Goal: Information Seeking & Learning: Learn about a topic

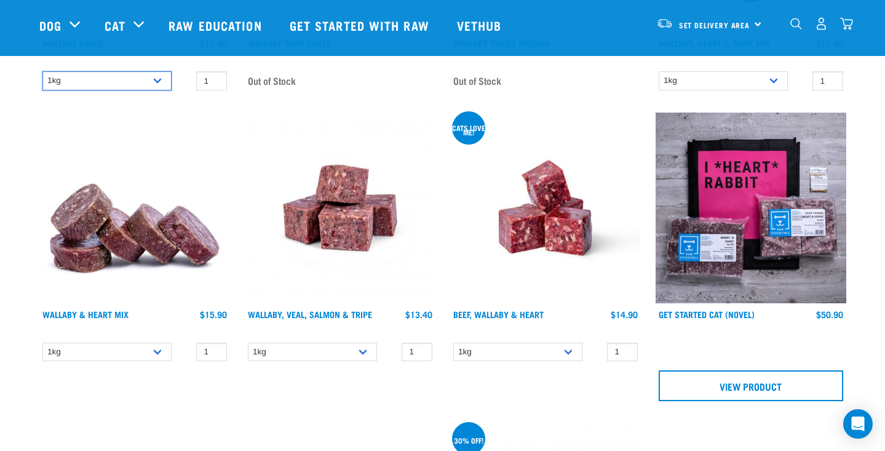
scroll to position [352, 0]
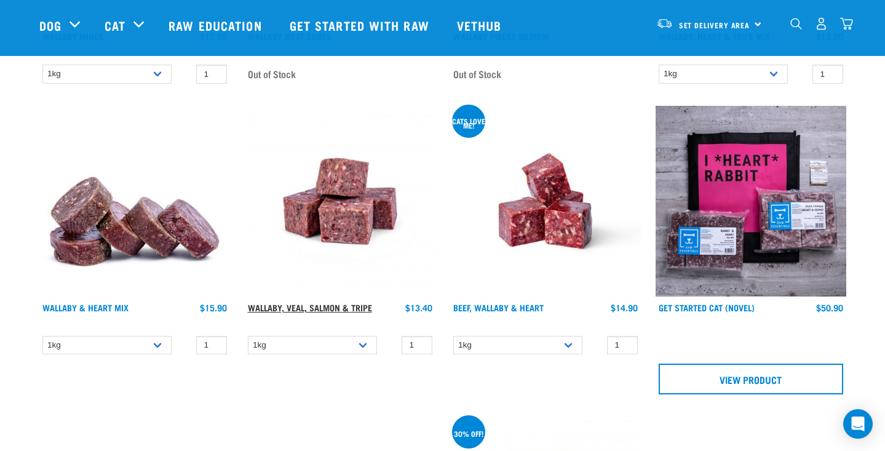
click at [297, 305] on link "Wallaby, Veal, Salmon & Tripe" at bounding box center [310, 307] width 124 height 4
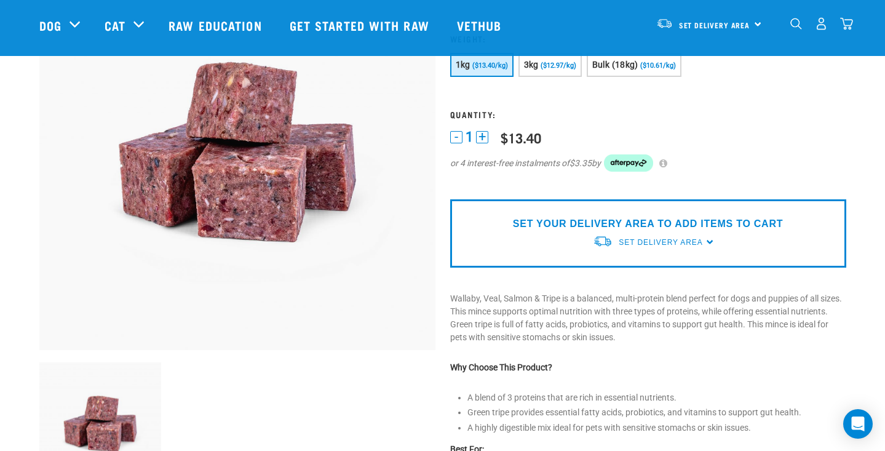
scroll to position [140, 0]
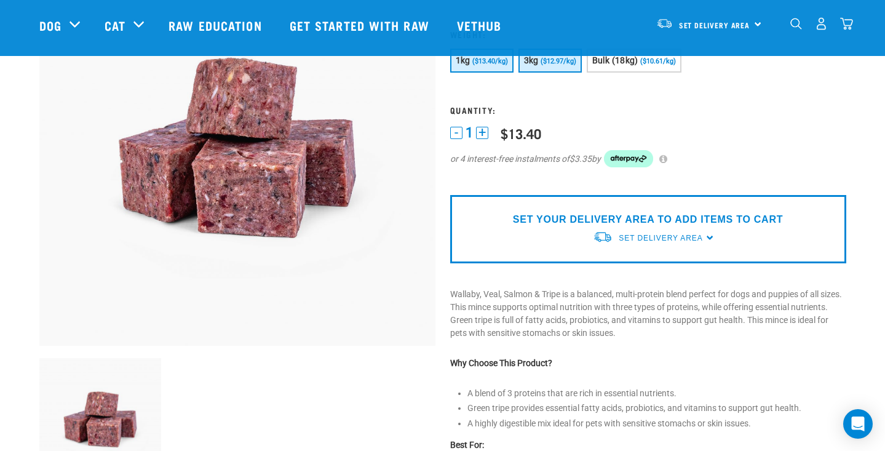
click at [569, 60] on span "($12.97/kg)" at bounding box center [558, 61] width 36 height 8
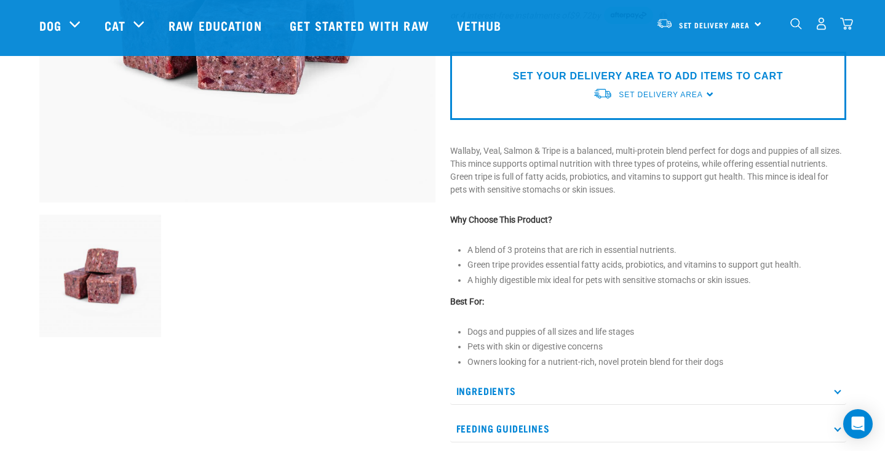
scroll to position [288, 0]
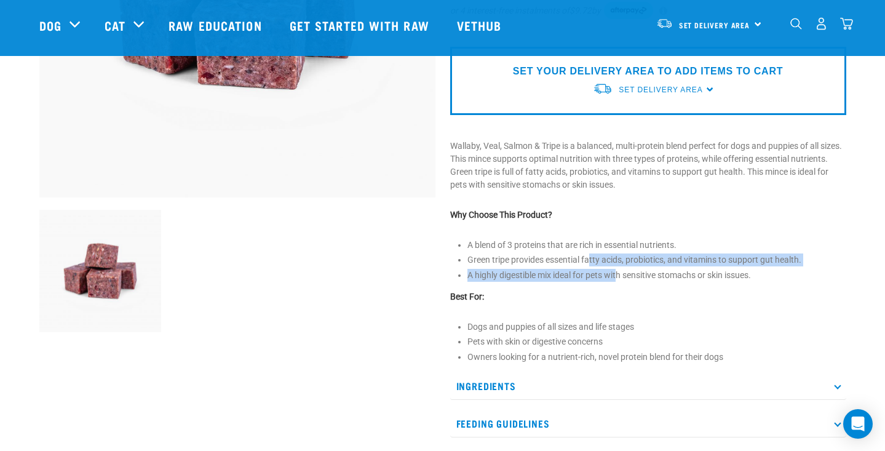
drag, startPoint x: 590, startPoint y: 261, endPoint x: 619, endPoint y: 273, distance: 31.2
click at [619, 273] on ul "A blend of 3 proteins that are rich in essential nutrients. Green tripe provide…" at bounding box center [656, 260] width 379 height 43
click at [619, 273] on li "A highly digestible mix ideal for pets with sensitive stomachs or skin issues." at bounding box center [656, 275] width 379 height 13
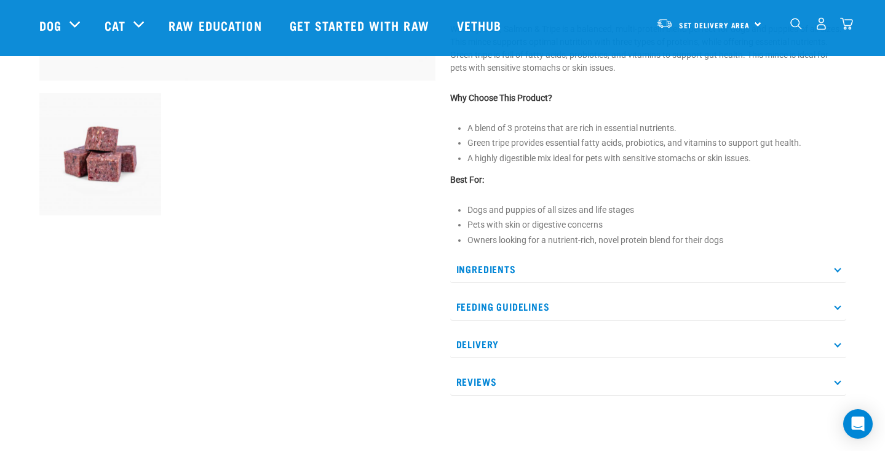
scroll to position [405, 0]
click at [518, 263] on p "Ingredients" at bounding box center [648, 269] width 396 height 28
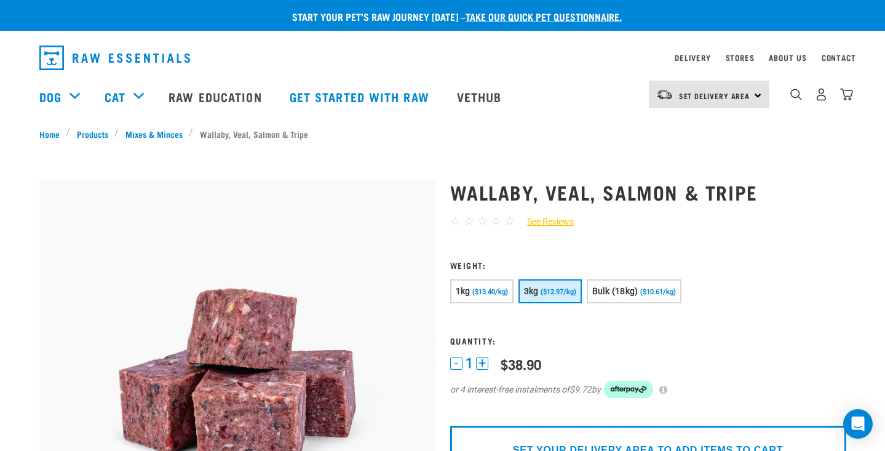
scroll to position [0, 0]
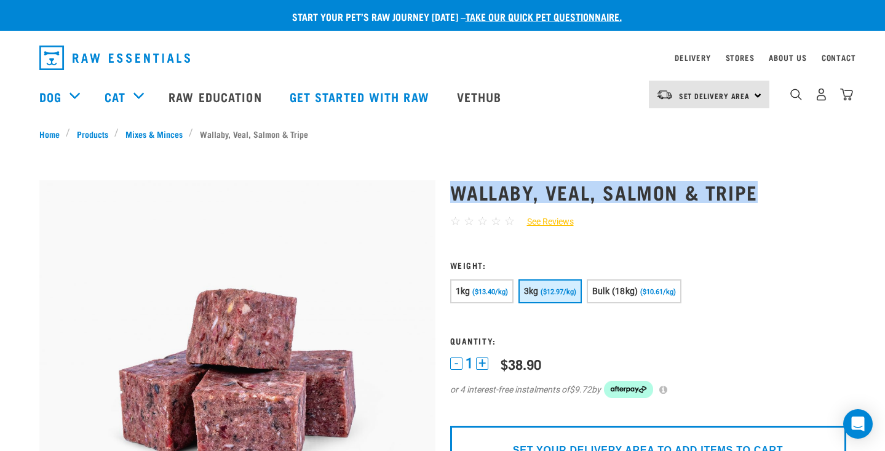
drag, startPoint x: 452, startPoint y: 182, endPoint x: 768, endPoint y: 195, distance: 316.2
click at [768, 195] on h1 "Wallaby, Veal, Salmon & Tripe" at bounding box center [648, 192] width 396 height 22
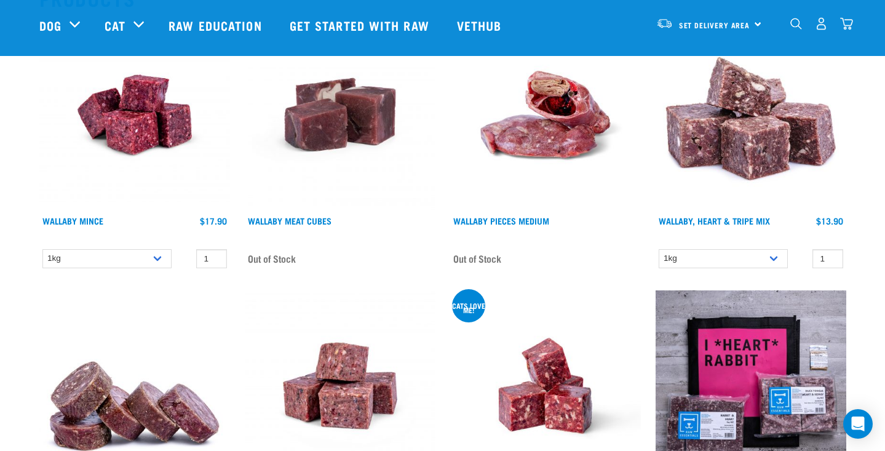
scroll to position [181, 0]
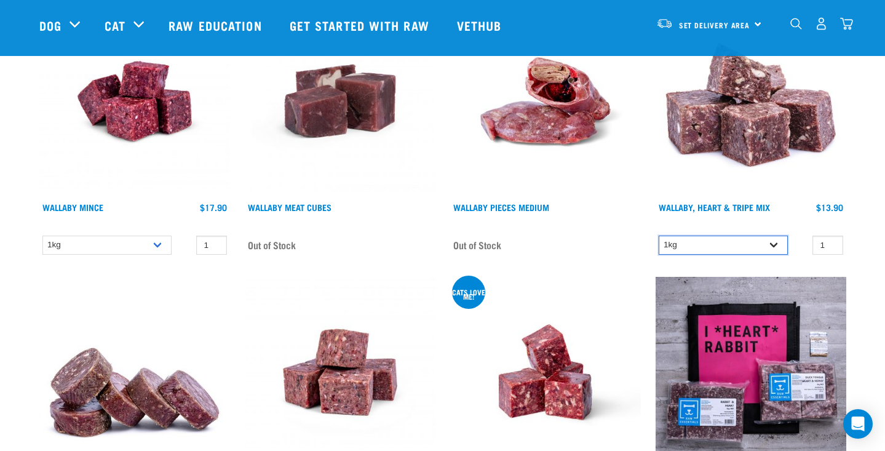
select select "776"
click at [731, 207] on link "Wallaby, Heart & Tripe Mix" at bounding box center [713, 207] width 111 height 4
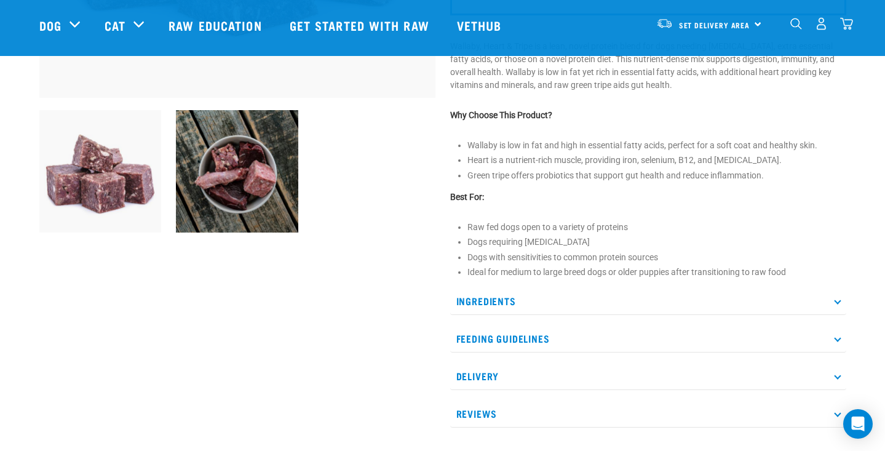
scroll to position [388, 0]
click at [543, 304] on p "Ingredients" at bounding box center [648, 300] width 396 height 28
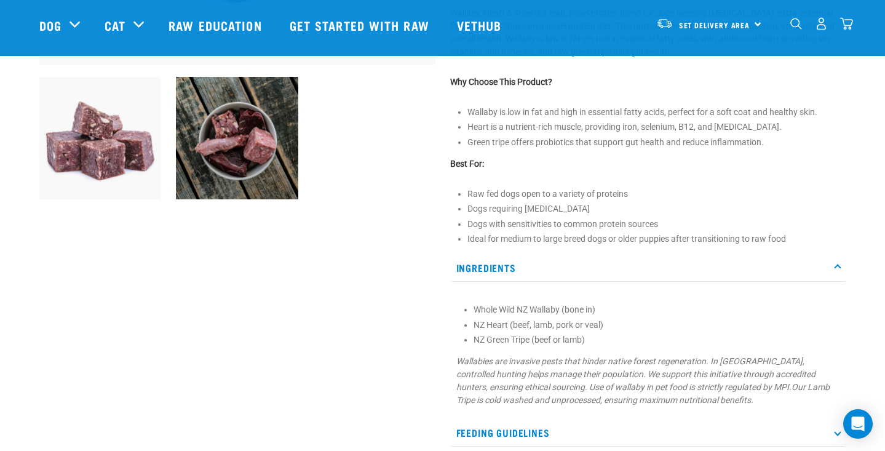
scroll to position [423, 0]
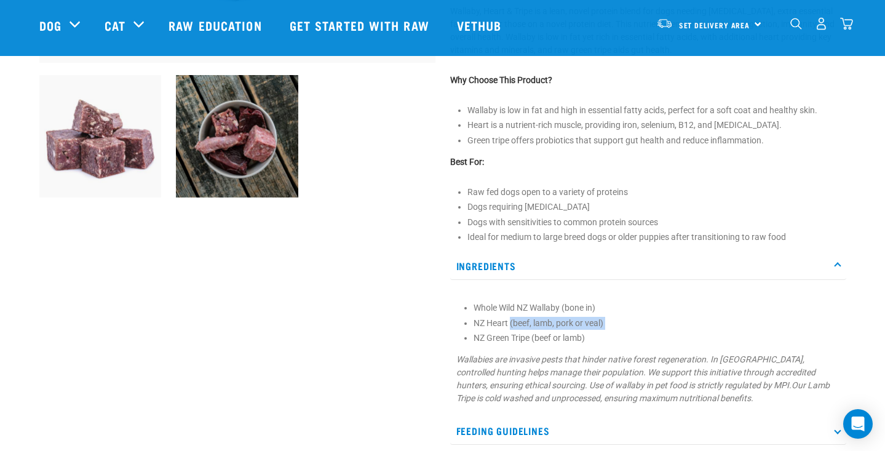
drag, startPoint x: 509, startPoint y: 320, endPoint x: 587, endPoint y: 328, distance: 78.5
click at [587, 328] on ul "Whole Wild NZ Wallaby (bone in) NZ Heart (beef, lamb, pork or veal) NZ Green Tr…" at bounding box center [656, 322] width 366 height 43
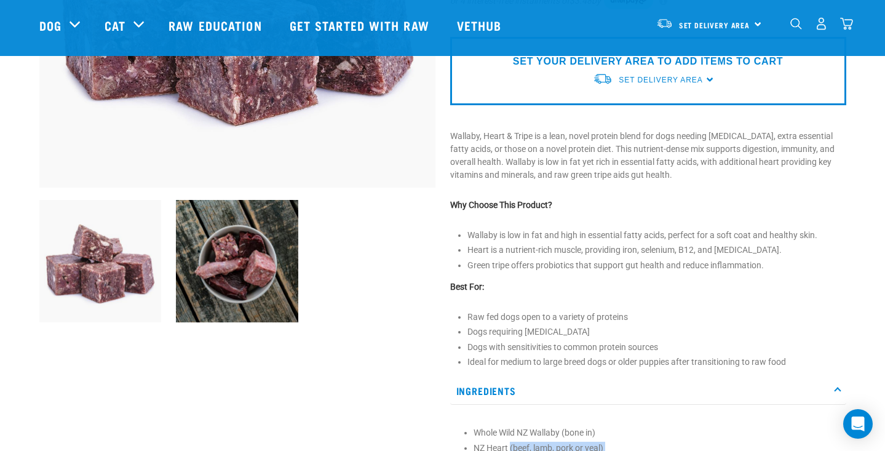
scroll to position [298, 0]
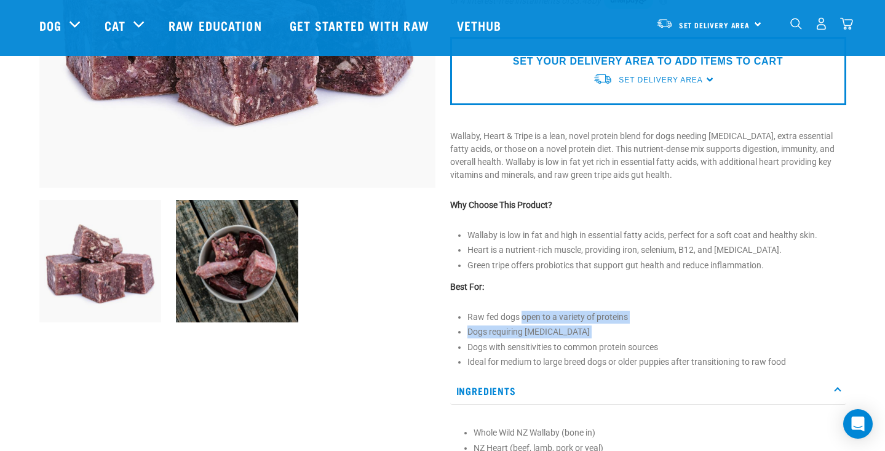
drag, startPoint x: 523, startPoint y: 314, endPoint x: 551, endPoint y: 338, distance: 37.5
click at [551, 338] on ul "Raw fed dogs open to a variety of proteins Dogs requiring weight management Dog…" at bounding box center [656, 339] width 379 height 58
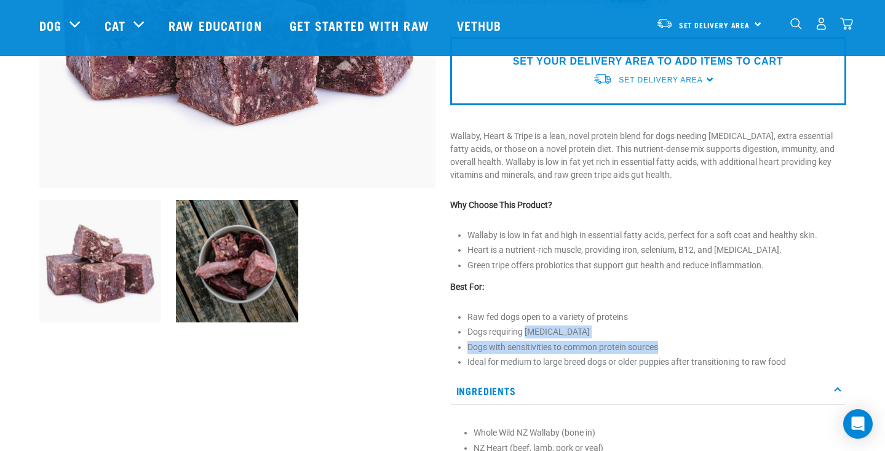
drag, startPoint x: 524, startPoint y: 333, endPoint x: 550, endPoint y: 352, distance: 32.1
click at [550, 352] on ul "Raw fed dogs open to a variety of proteins Dogs requiring weight management Dog…" at bounding box center [656, 339] width 379 height 58
click at [550, 352] on li "Dogs with sensitivities to common protein sources" at bounding box center [656, 347] width 379 height 13
drag, startPoint x: 535, startPoint y: 346, endPoint x: 560, endPoint y: 358, distance: 27.2
click at [560, 358] on ul "Raw fed dogs open to a variety of proteins Dogs requiring weight management Dog…" at bounding box center [656, 339] width 379 height 58
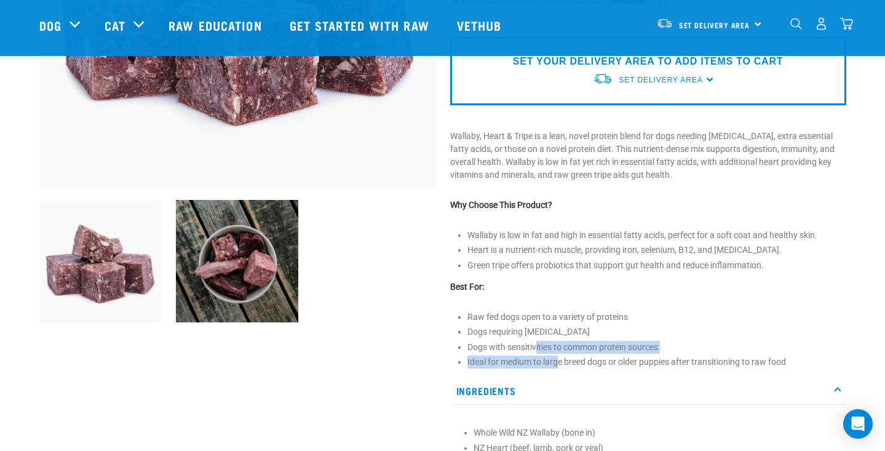
click at [560, 358] on li "Ideal for medium to large breed dogs or older puppies after transitioning to ra…" at bounding box center [656, 361] width 379 height 13
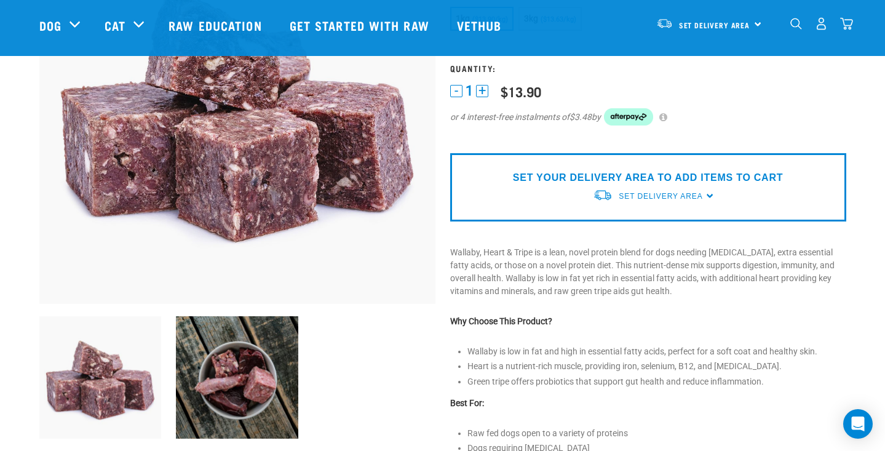
scroll to position [181, 0]
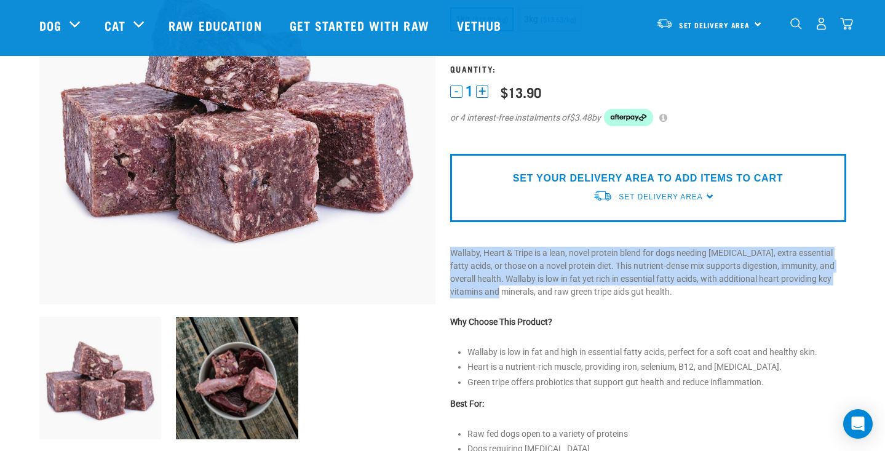
drag, startPoint x: 521, startPoint y: 245, endPoint x: 537, endPoint y: 284, distance: 42.2
click at [537, 284] on p "Wallaby, Heart & Tripe is a lean, novel protein blend for dogs needing weight m…" at bounding box center [648, 272] width 396 height 52
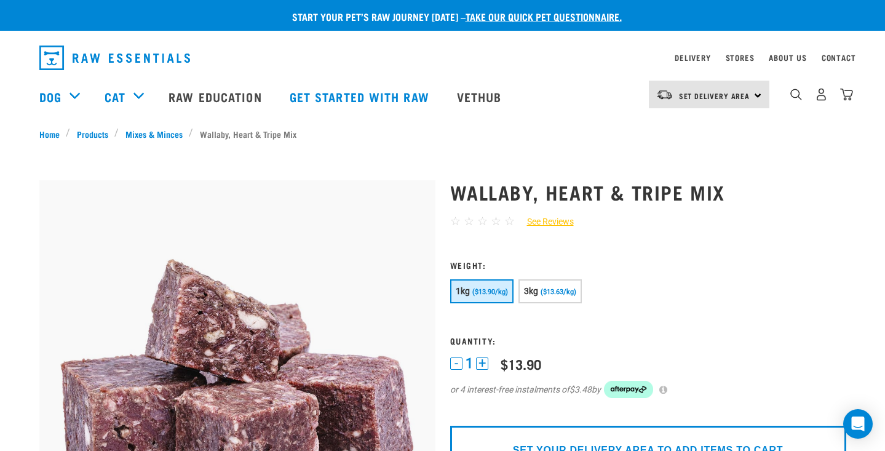
scroll to position [0, 0]
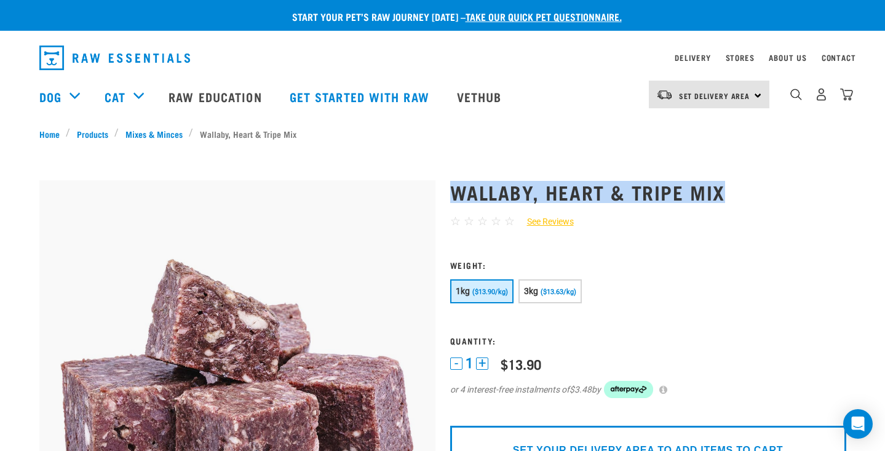
drag, startPoint x: 451, startPoint y: 181, endPoint x: 751, endPoint y: 199, distance: 299.9
click at [751, 199] on h1 "Wallaby, Heart & Tripe Mix" at bounding box center [648, 192] width 396 height 22
copy h1 "Wallaby, Heart & Tripe Mix"
